Goal: Navigation & Orientation: Find specific page/section

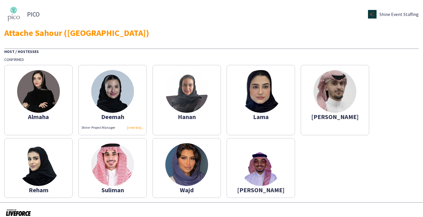
click at [45, 91] on img at bounding box center [38, 91] width 43 height 43
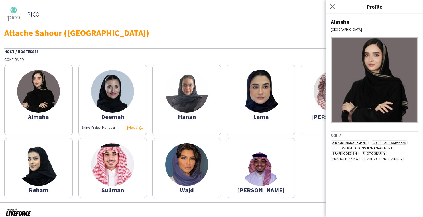
click at [124, 81] on img at bounding box center [112, 91] width 43 height 43
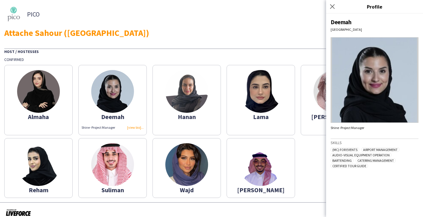
click at [53, 115] on div "Almaha" at bounding box center [38, 116] width 62 height 5
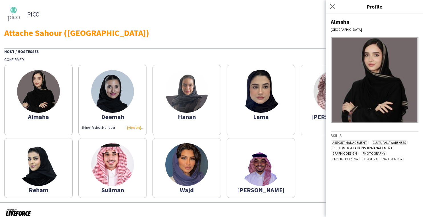
click at [175, 110] on app-share-pages-crew-card "Hanan" at bounding box center [186, 100] width 68 height 70
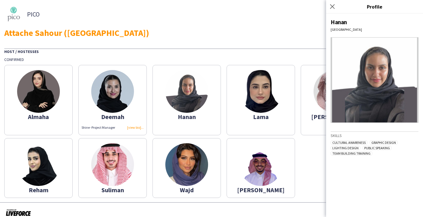
click at [59, 87] on img at bounding box center [38, 91] width 43 height 43
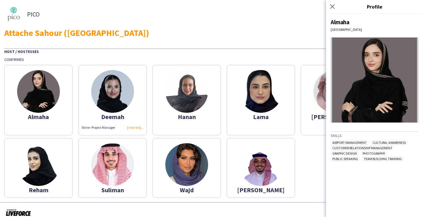
click at [260, 105] on img at bounding box center [260, 91] width 43 height 43
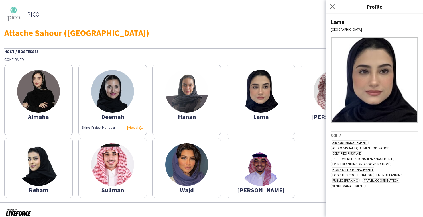
click at [312, 113] on app-share-pages-crew-card "[PERSON_NAME]" at bounding box center [335, 100] width 68 height 70
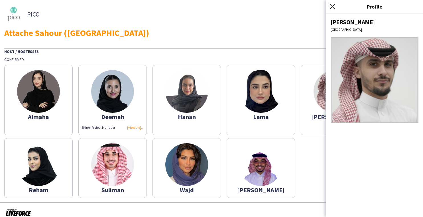
click at [331, 7] on icon "Close pop-in" at bounding box center [331, 6] width 5 height 5
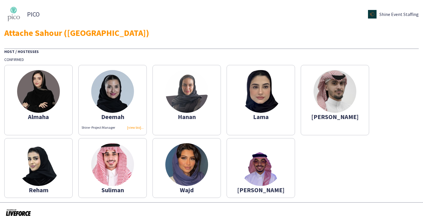
click at [39, 161] on img at bounding box center [38, 164] width 43 height 43
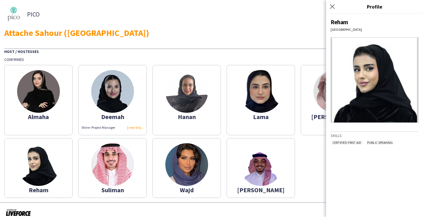
click at [195, 154] on img at bounding box center [186, 164] width 43 height 43
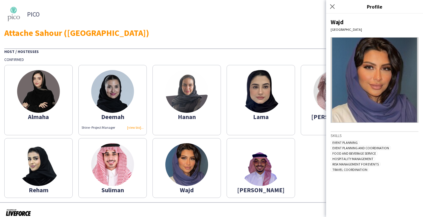
click at [125, 170] on img at bounding box center [112, 164] width 43 height 43
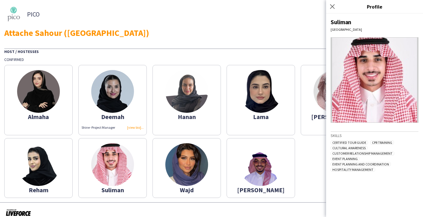
click at [315, 116] on div "[PERSON_NAME]" at bounding box center [335, 116] width 62 height 5
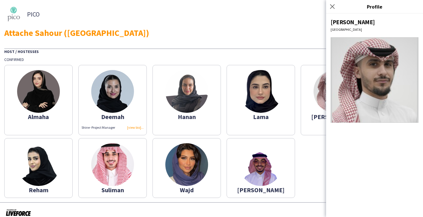
click at [261, 169] on img at bounding box center [260, 164] width 43 height 43
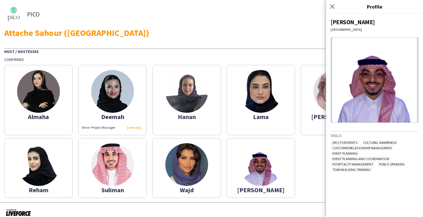
click at [133, 95] on img at bounding box center [112, 91] width 43 height 43
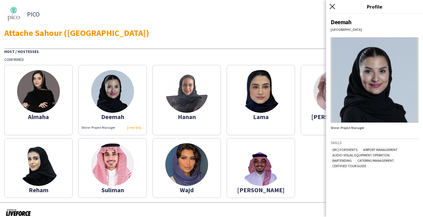
click at [333, 7] on icon at bounding box center [331, 6] width 5 height 5
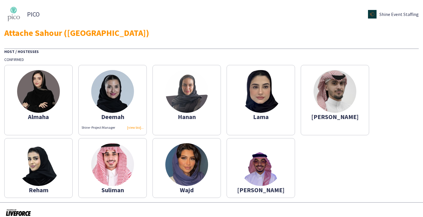
click at [314, 23] on div "PICO Shine Event Staffing" at bounding box center [211, 14] width 414 height 20
click at [333, 22] on div "PICO Shine Event Staffing" at bounding box center [211, 14] width 414 height 20
click at [158, 38] on div "PICO Shine Event Staffing Attache Sahour (SAUDIA) Host / Hostesses Confirmed Al…" at bounding box center [211, 101] width 423 height 202
click at [215, 25] on div "PICO Shine Event Staffing Attache Sahour (SAUDIA)" at bounding box center [211, 20] width 414 height 33
click at [244, 17] on div "PICO Shine Event Staffing" at bounding box center [211, 14] width 414 height 20
